Goal: Information Seeking & Learning: Learn about a topic

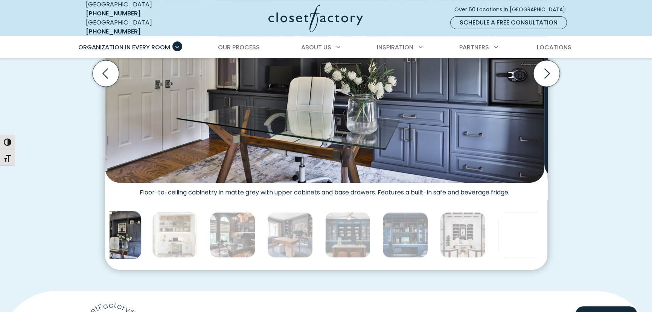
scroll to position [343, 0]
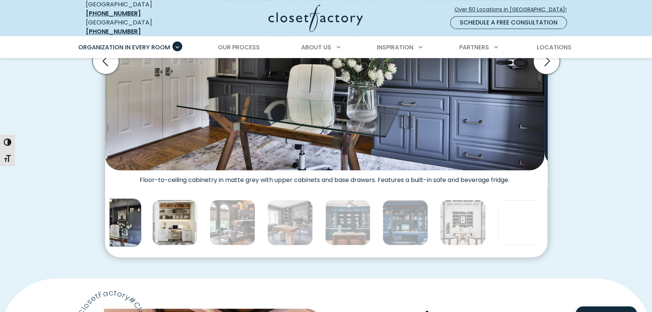
click at [198, 245] on img "Thumbnail Gallery" at bounding box center [175, 223] width 46 height 46
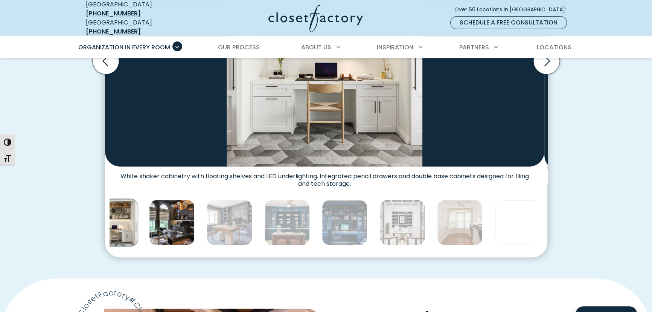
click at [195, 245] on img "Thumbnail Gallery" at bounding box center [172, 223] width 46 height 46
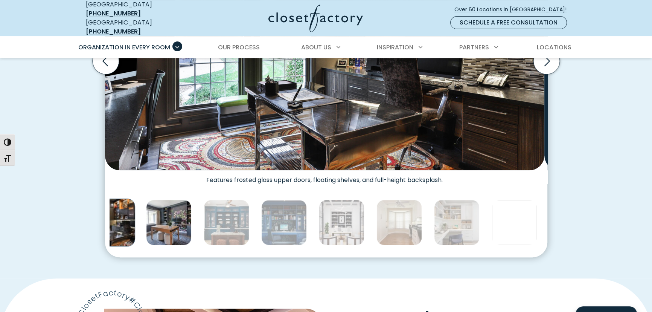
click at [192, 245] on img "Thumbnail Gallery" at bounding box center [169, 223] width 46 height 46
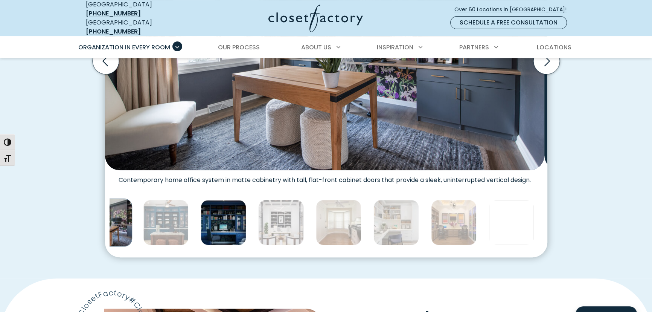
click at [246, 245] on img "Thumbnail Gallery" at bounding box center [224, 223] width 46 height 46
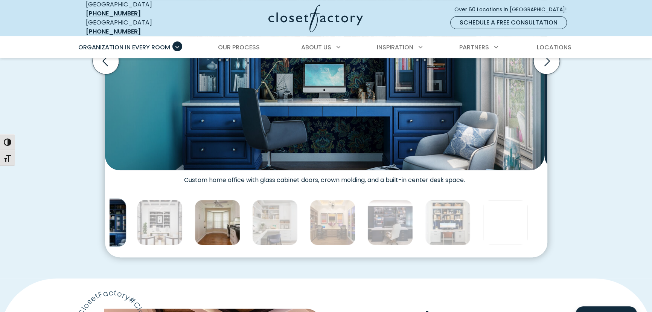
click at [240, 245] on img "Thumbnail Gallery" at bounding box center [218, 223] width 46 height 46
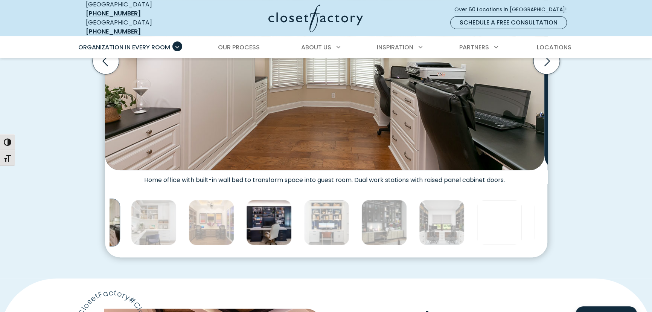
click at [292, 245] on img "Thumbnail Gallery" at bounding box center [269, 223] width 46 height 46
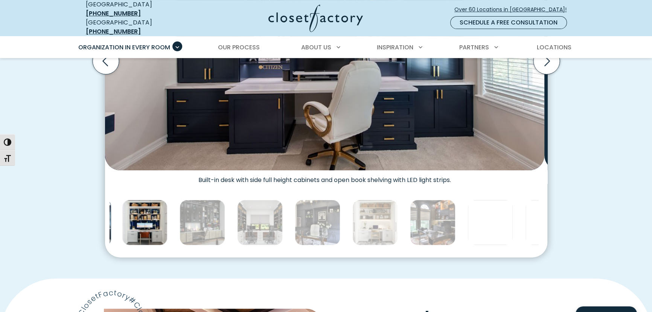
click at [168, 245] on img "Thumbnail Gallery" at bounding box center [145, 223] width 46 height 46
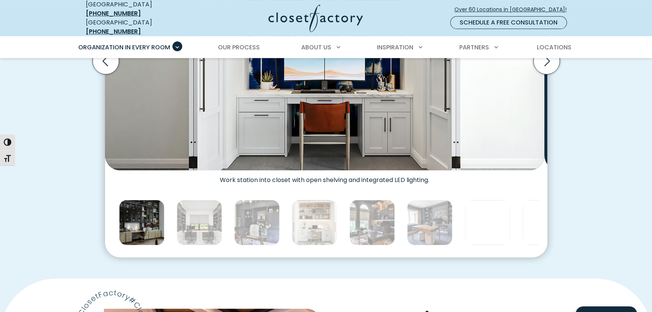
click at [165, 245] on img "Thumbnail Gallery" at bounding box center [142, 223] width 46 height 46
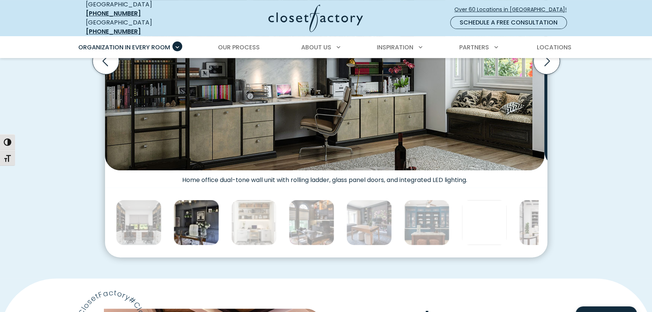
click at [219, 245] on img "Thumbnail Gallery" at bounding box center [197, 223] width 46 height 46
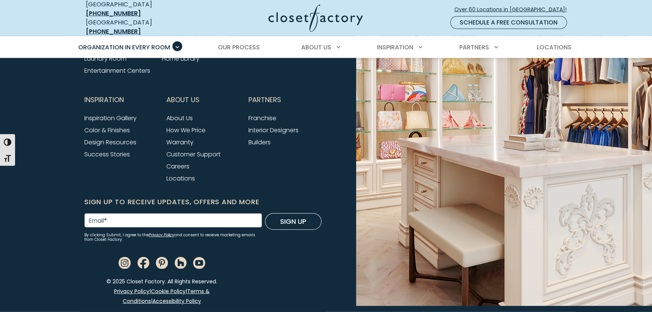
scroll to position [3117, 0]
